Goal: Transaction & Acquisition: Purchase product/service

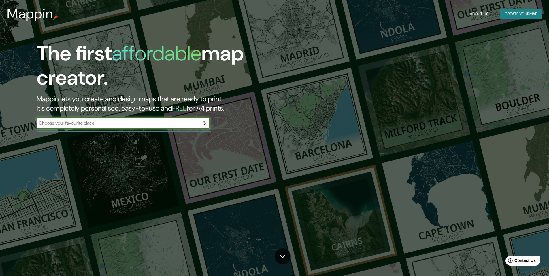
click at [139, 122] on input "text" at bounding box center [117, 123] width 161 height 7
type input "viacha"
click at [207, 124] on icon "button" at bounding box center [203, 123] width 7 height 7
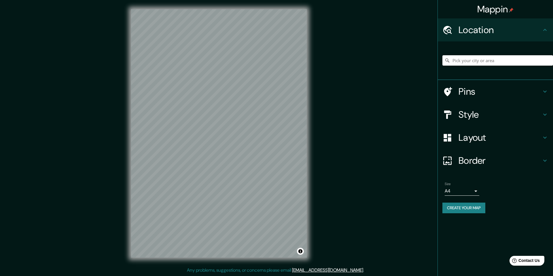
click at [546, 28] on icon at bounding box center [544, 29] width 7 height 7
click at [483, 142] on h4 "Layout" at bounding box center [499, 138] width 83 height 12
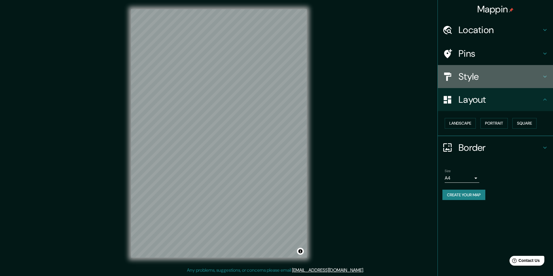
click at [483, 78] on h4 "Style" at bounding box center [499, 77] width 83 height 12
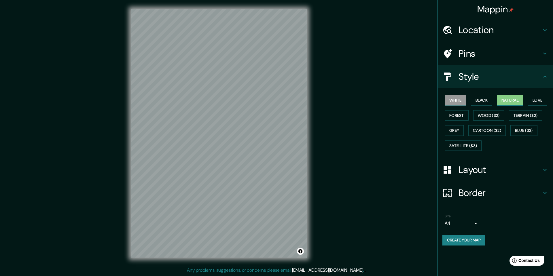
click at [515, 103] on button "Natural" at bounding box center [510, 100] width 26 height 11
click at [471, 143] on button "Satellite ($3)" at bounding box center [463, 146] width 37 height 11
click at [479, 170] on h4 "Layout" at bounding box center [499, 170] width 83 height 12
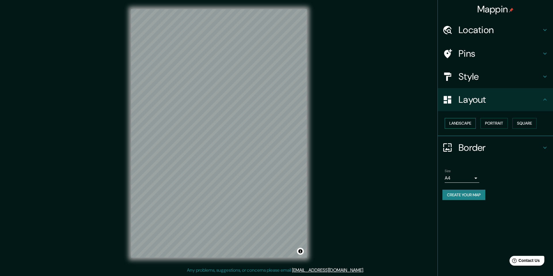
click at [471, 125] on button "Landscape" at bounding box center [460, 123] width 31 height 11
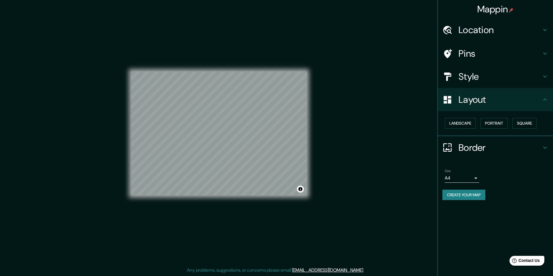
click at [477, 150] on h4 "Border" at bounding box center [499, 148] width 83 height 12
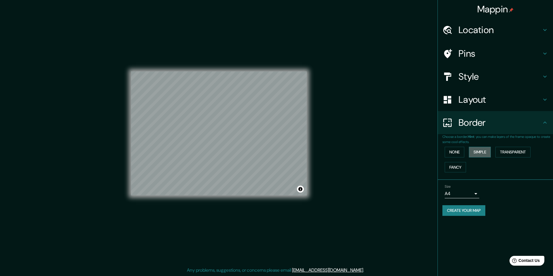
click at [478, 155] on button "Simple" at bounding box center [480, 152] width 22 height 11
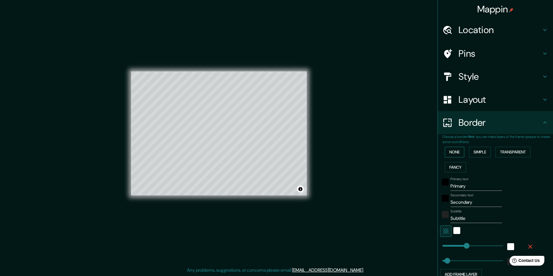
click at [454, 155] on button "None" at bounding box center [455, 152] width 20 height 11
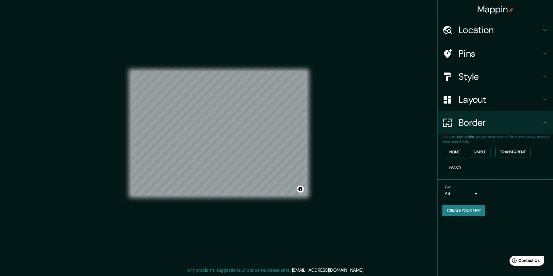
click at [473, 84] on div "Style" at bounding box center [495, 76] width 115 height 23
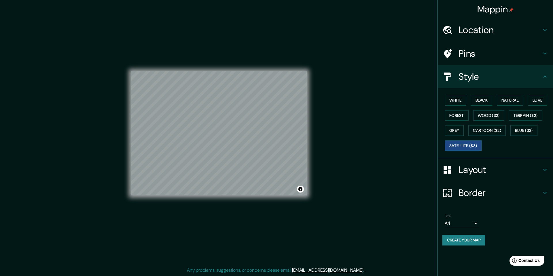
click at [483, 31] on h4 "Location" at bounding box center [499, 30] width 83 height 12
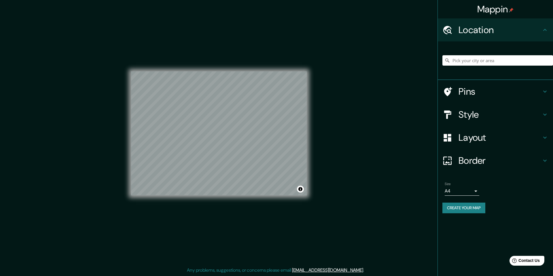
click at [483, 31] on h4 "Location" at bounding box center [499, 30] width 83 height 12
click at [474, 88] on h4 "Pins" at bounding box center [499, 92] width 83 height 12
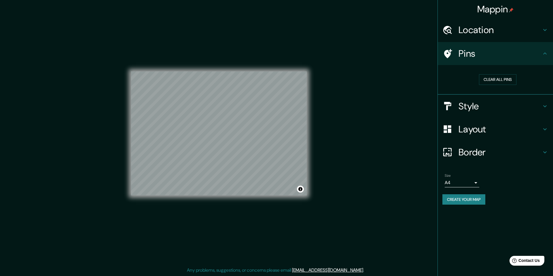
click at [489, 59] on h4 "Pins" at bounding box center [499, 54] width 83 height 12
click at [474, 184] on body "Mappin Location Pins Clear all pins Style Layout Border Choose a border. Hint :…" at bounding box center [276, 138] width 553 height 276
drag, startPoint x: 510, startPoint y: 191, endPoint x: 503, endPoint y: 197, distance: 9.3
click at [510, 192] on div at bounding box center [276, 138] width 553 height 276
click at [300, 189] on button "Toggle attribution" at bounding box center [300, 189] width 7 height 7
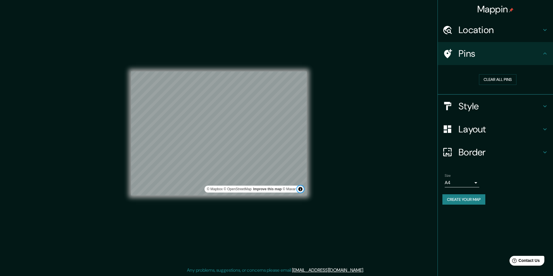
click at [301, 189] on button "Toggle attribution" at bounding box center [300, 189] width 7 height 7
drag, startPoint x: 231, startPoint y: 135, endPoint x: 350, endPoint y: 110, distance: 122.0
click at [350, 110] on div "Mappin Location Pins Clear all pins Style Layout Border Choose a border. Hint :…" at bounding box center [276, 138] width 553 height 276
